Goal: Transaction & Acquisition: Subscribe to service/newsletter

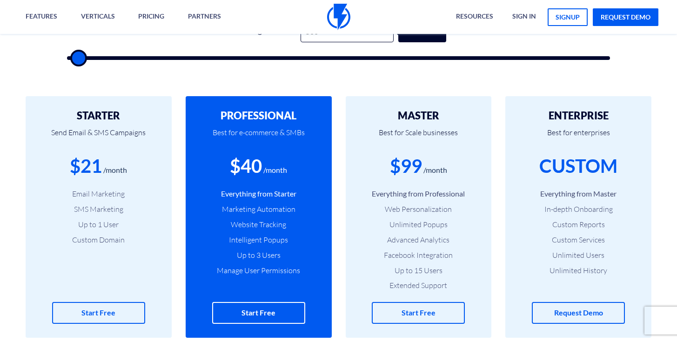
scroll to position [261, 0]
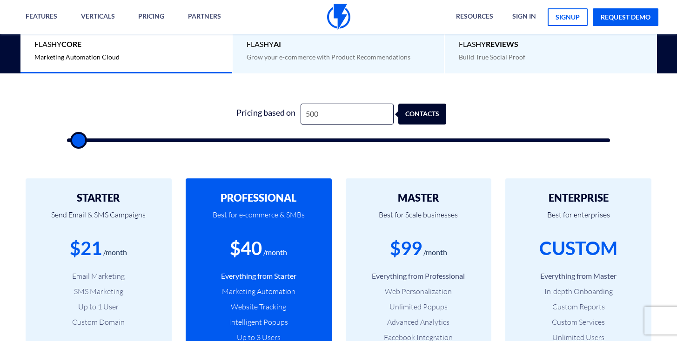
type input "1,000"
type input "1000"
type input "1,500"
type input "1500"
type input "2,500"
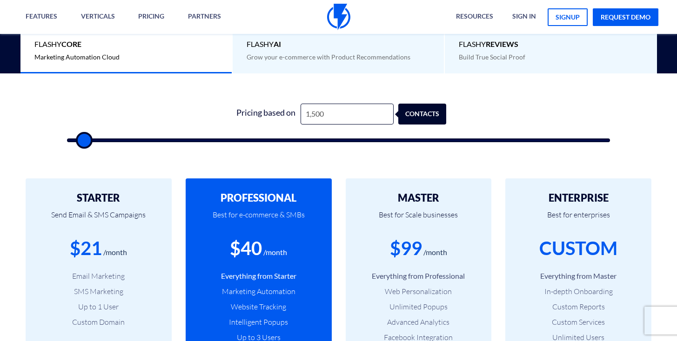
type input "2500"
type input "3,000"
type input "3000"
type input "3,500"
type input "3500"
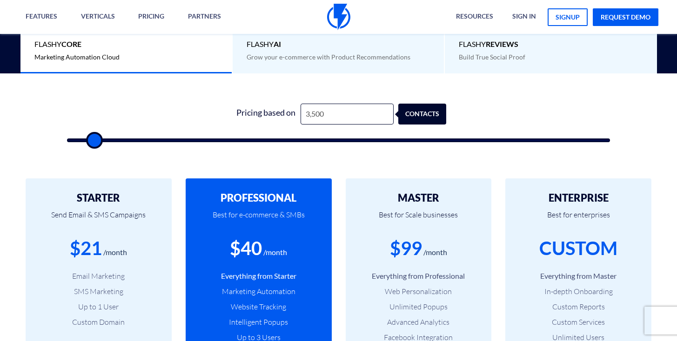
type input "4,000"
type input "4000"
type input "4,500"
type input "4500"
type input "5,000"
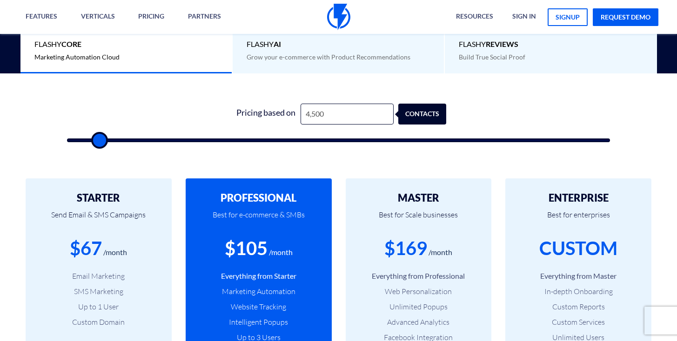
type input "5000"
type input "5,500"
type input "5500"
type input "6,000"
type input "6000"
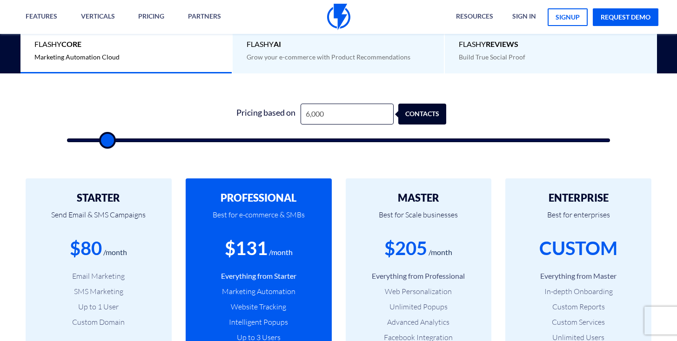
type input "6,500"
type input "6500"
type input "7,000"
type input "7000"
type input "7,500"
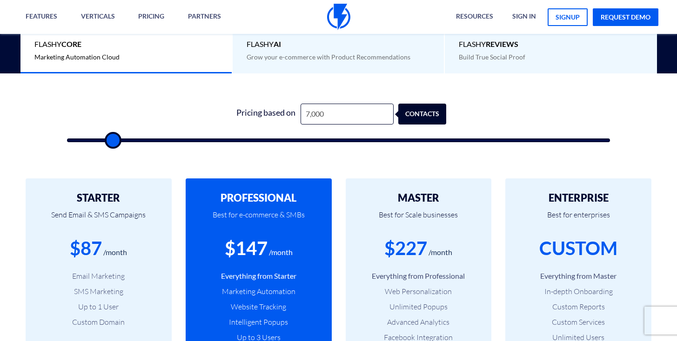
type input "7500"
type input "8,000"
drag, startPoint x: 77, startPoint y: 141, endPoint x: 117, endPoint y: 140, distance: 40.0
type input "8000"
click at [117, 140] on input "range" at bounding box center [338, 141] width 543 height 4
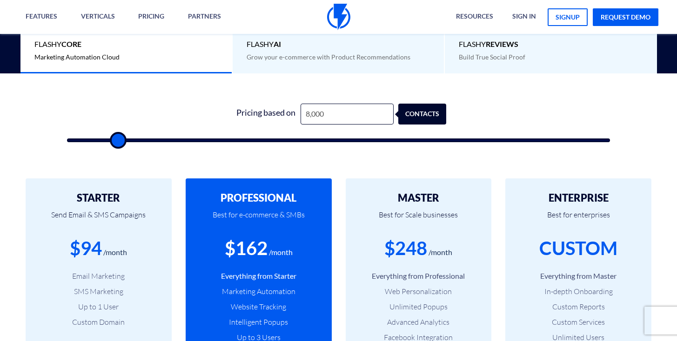
scroll to position [337, 0]
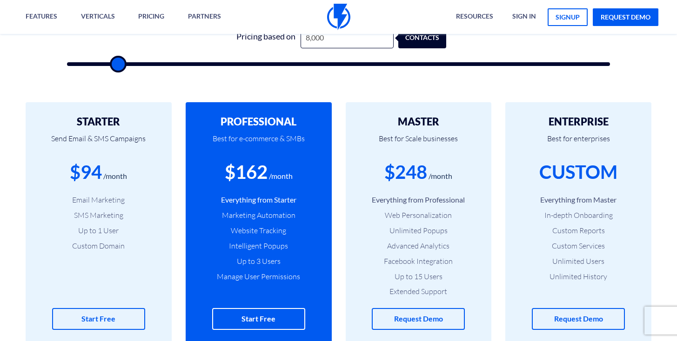
drag, startPoint x: 108, startPoint y: 221, endPoint x: 106, endPoint y: 229, distance: 8.2
click at [108, 221] on ul "Email Marketing SMS Marketing Up to 1 User Custom Domain" at bounding box center [99, 223] width 118 height 56
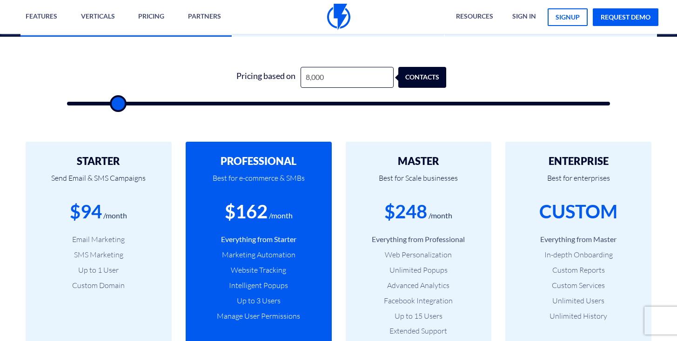
scroll to position [213, 0]
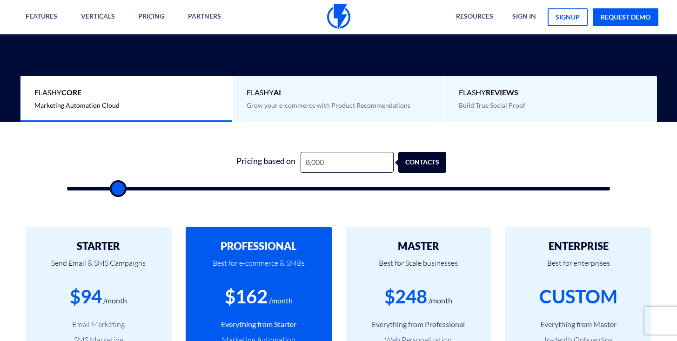
click at [146, 99] on div "Flashy Core Marketing Automation Cloud" at bounding box center [126, 99] width 212 height 46
